Goal: Task Accomplishment & Management: Complete application form

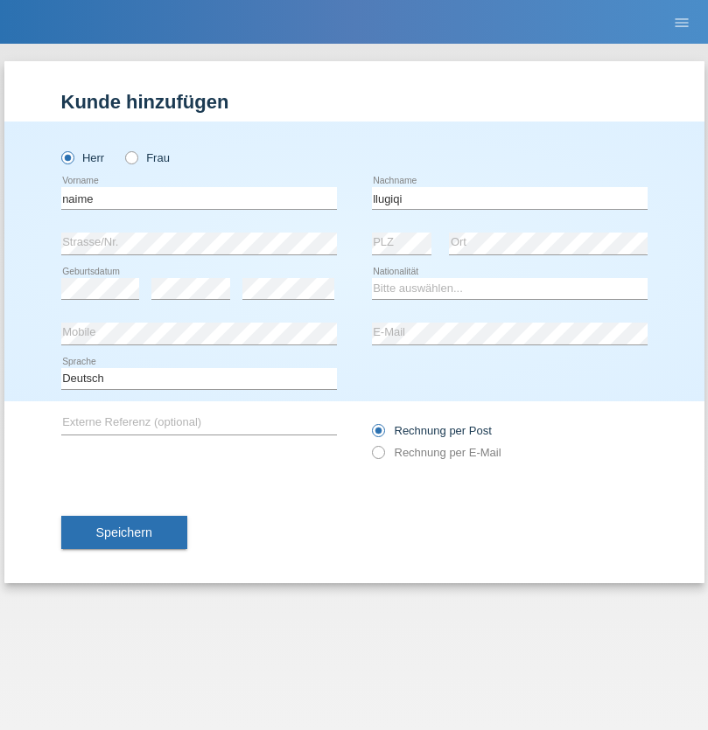
type input "llugiqi"
select select "CH"
radio input "true"
click at [199, 198] on input "text" at bounding box center [198, 198] width 275 height 22
type input "Shaban"
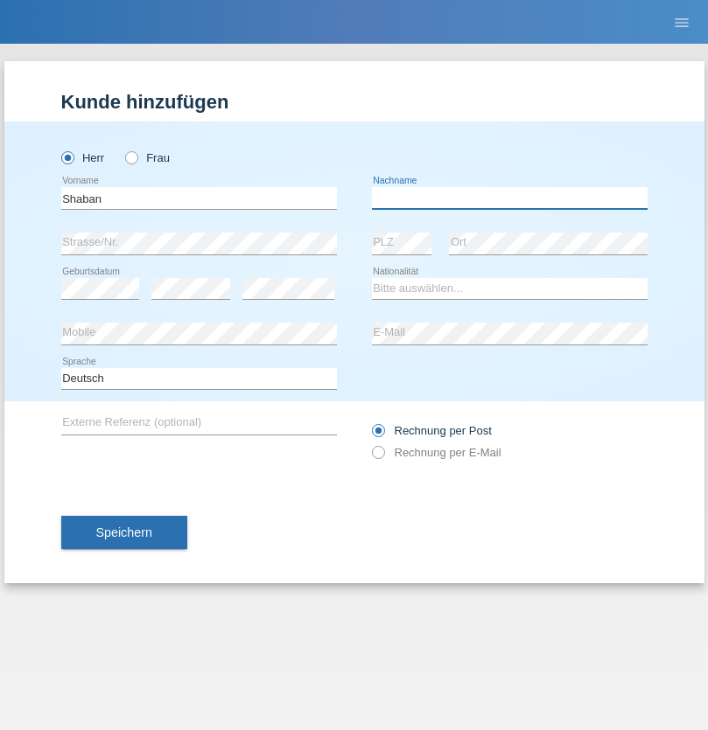
click at [509, 198] on input "text" at bounding box center [509, 198] width 275 height 22
type input "llugiqi"
select select "CH"
radio input "true"
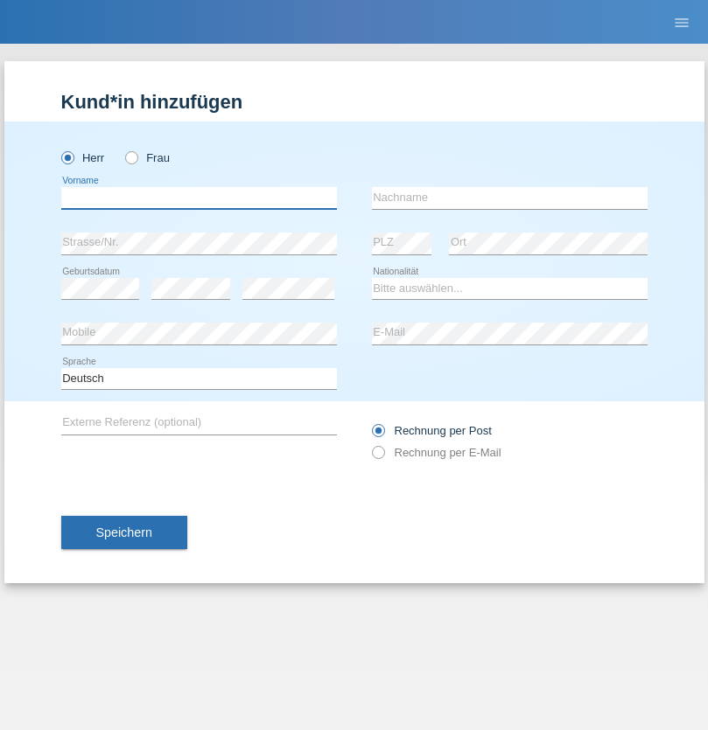
click at [199, 198] on input "text" at bounding box center [198, 198] width 275 height 22
type input "[PERSON_NAME]"
click at [509, 198] on input "text" at bounding box center [509, 198] width 275 height 22
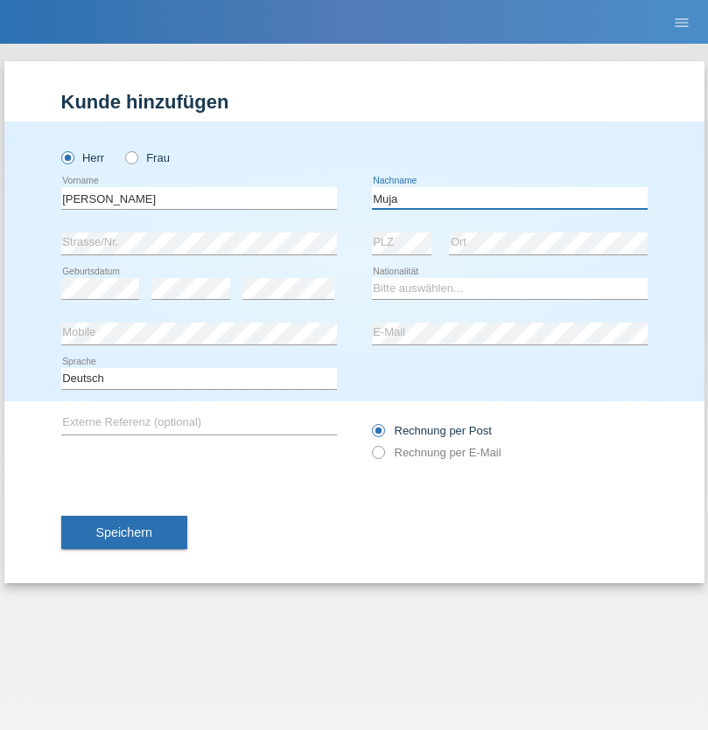
type input "Muja"
select select "XK"
select select "C"
select select "31"
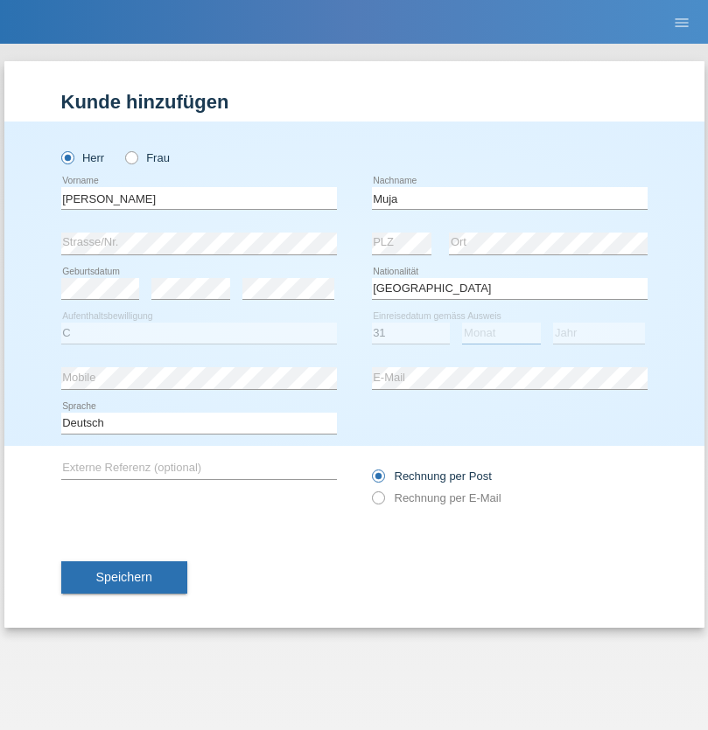
select select "07"
select select "2021"
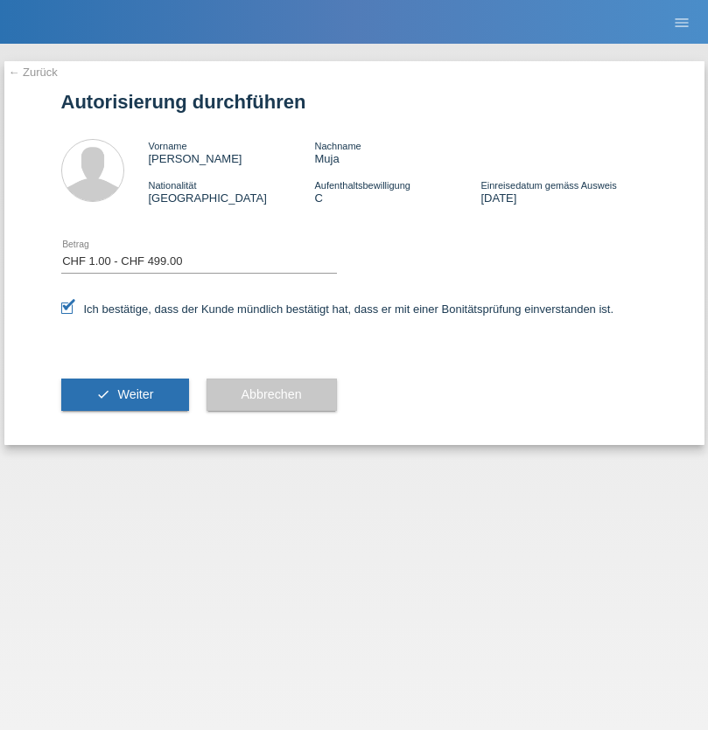
select select "1"
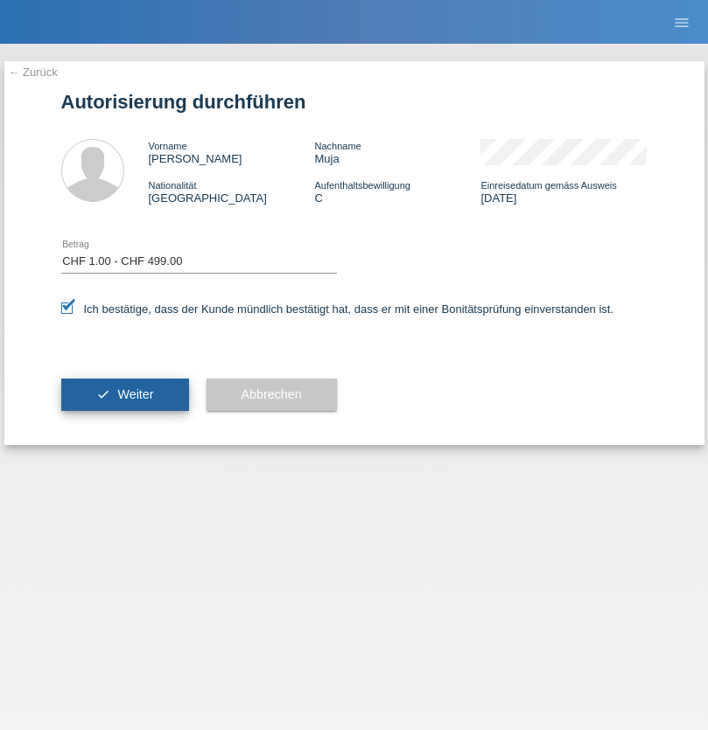
click at [124, 394] on span "Weiter" at bounding box center [135, 394] width 36 height 14
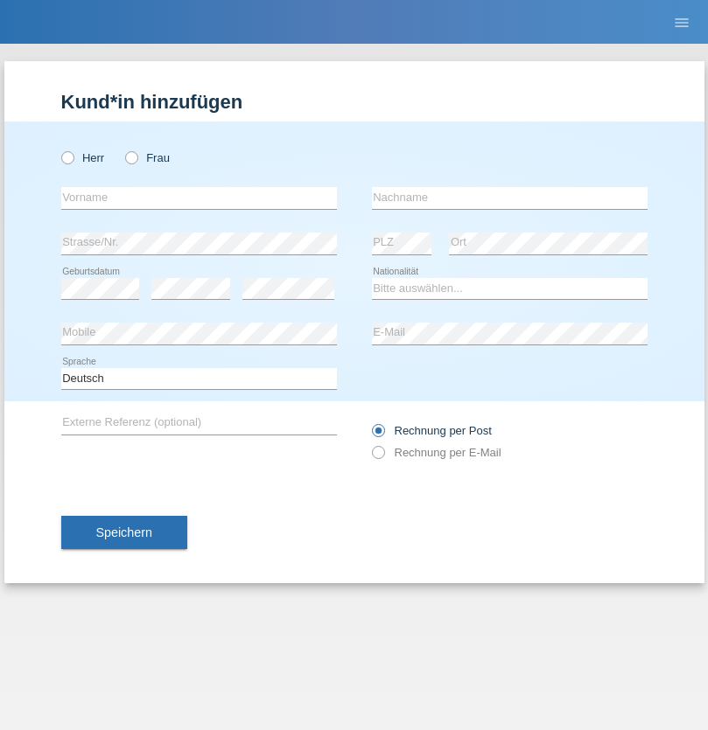
radio input "true"
click at [199, 198] on input "text" at bounding box center [198, 198] width 275 height 22
type input "[PERSON_NAME]"
click at [509, 198] on input "text" at bounding box center [509, 198] width 275 height 22
type input "Patera"
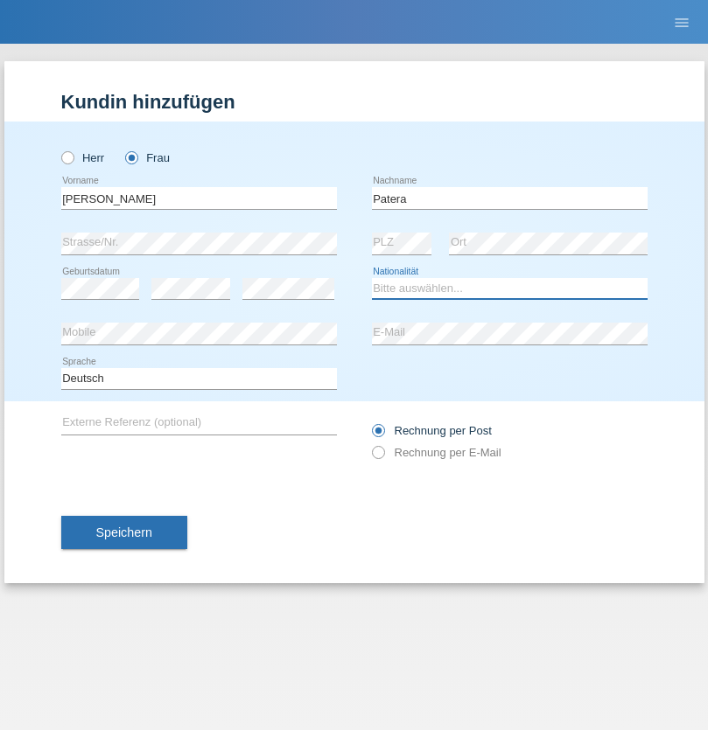
select select "CH"
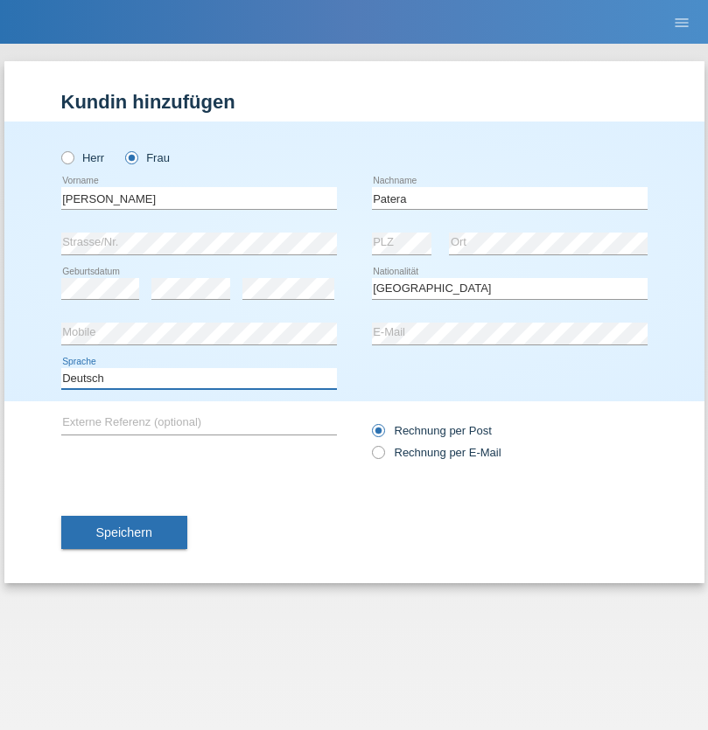
select select "en"
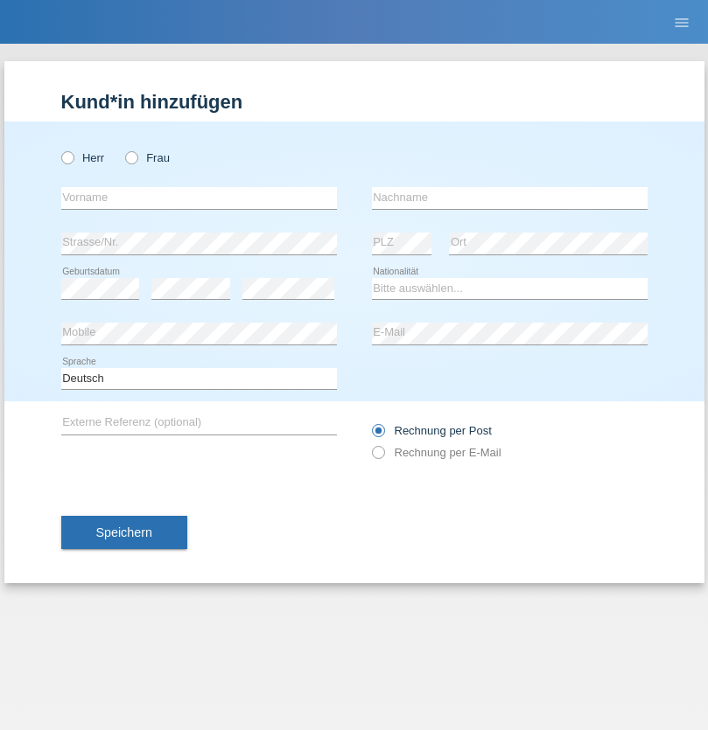
radio input "true"
click at [199, 198] on input "text" at bounding box center [198, 198] width 275 height 22
type input "Champing"
click at [509, 198] on input "text" at bounding box center [509, 198] width 275 height 22
type input "Malonga"
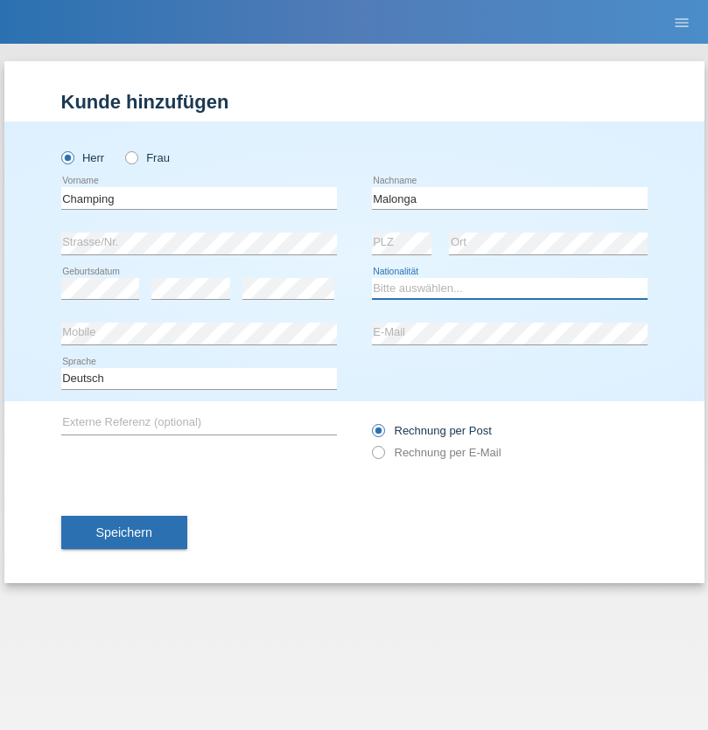
select select "CH"
radio input "true"
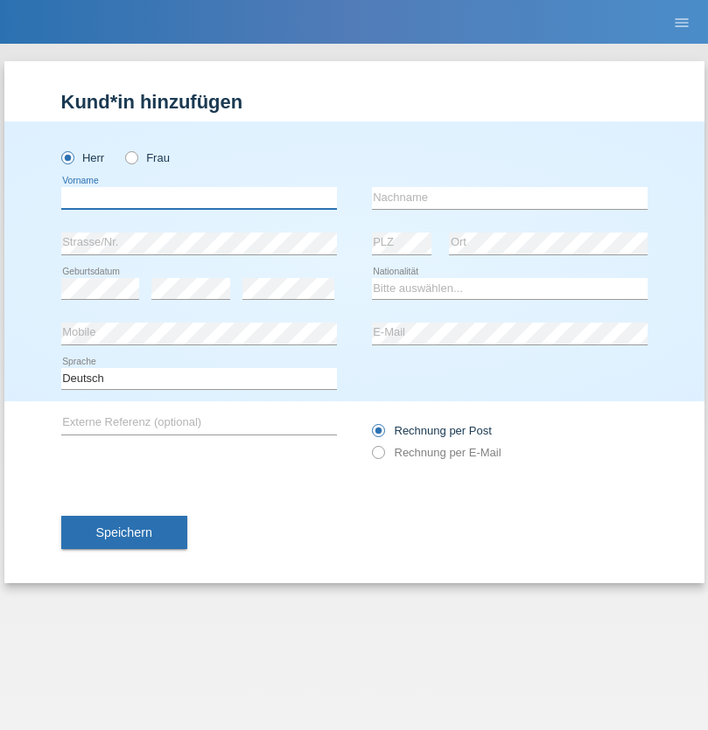
click at [199, 198] on input "text" at bounding box center [198, 198] width 275 height 22
type input "Djordjevic"
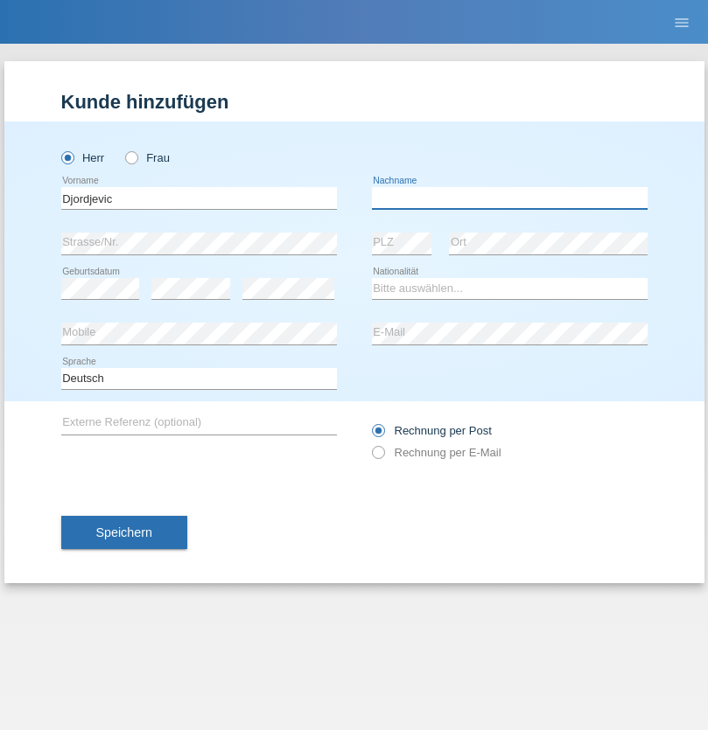
click at [509, 198] on input "text" at bounding box center [509, 198] width 275 height 22
type input "Radosav"
select select "RS"
select select "C"
select select "10"
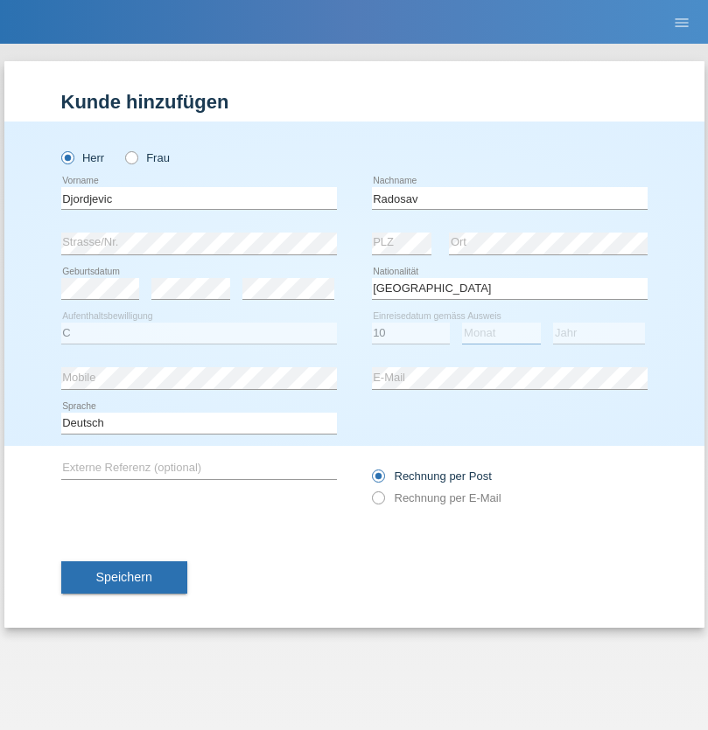
select select "03"
select select "1989"
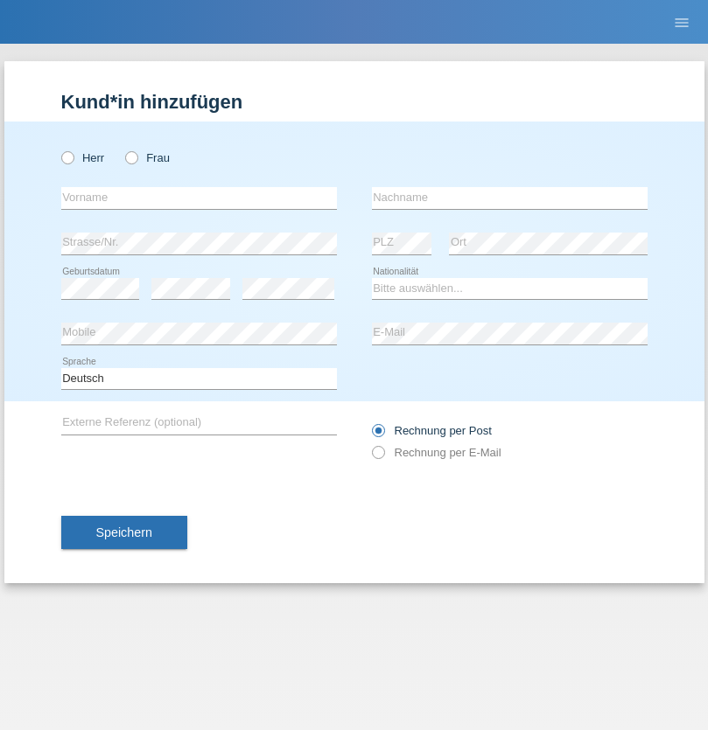
radio input "true"
click at [199, 198] on input "text" at bounding box center [198, 198] width 275 height 22
type input "Omar"
click at [509, 198] on input "text" at bounding box center [509, 198] width 275 height 22
type input "Sakhi"
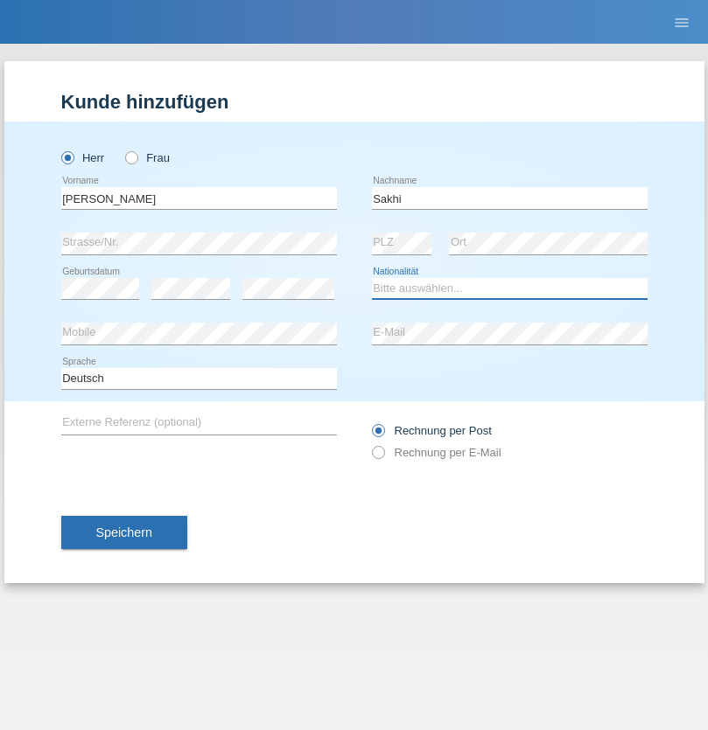
select select "IT"
select select "C"
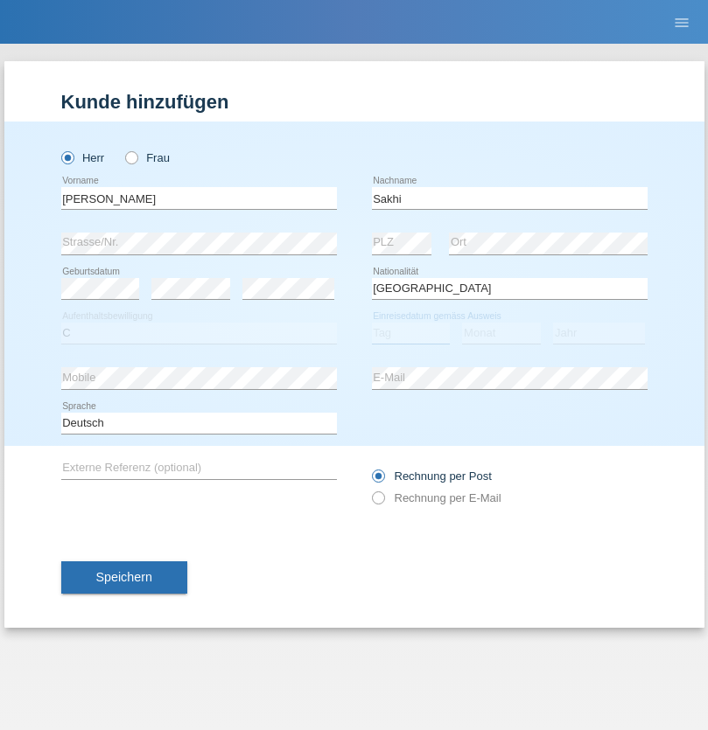
select select "24"
select select "10"
select select "2021"
